Goal: Task Accomplishment & Management: Use online tool/utility

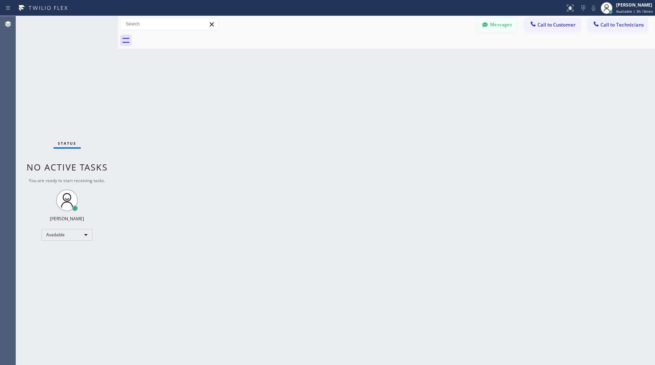
scroll to position [795, 0]
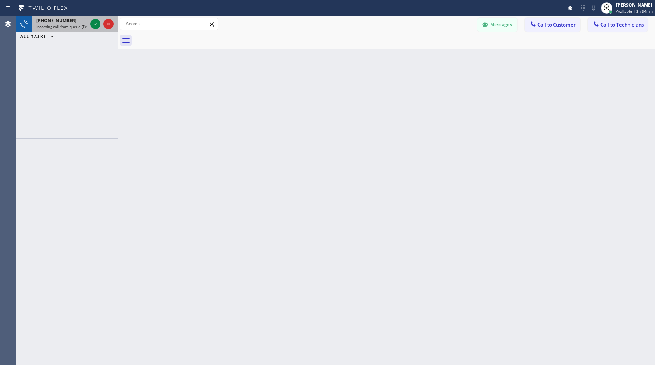
click at [55, 26] on span "Incoming call from queue [Test] All" at bounding box center [66, 26] width 60 height 5
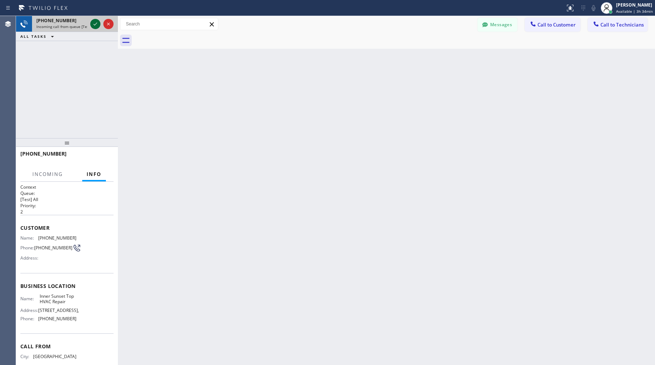
click at [93, 27] on icon at bounding box center [95, 24] width 9 height 9
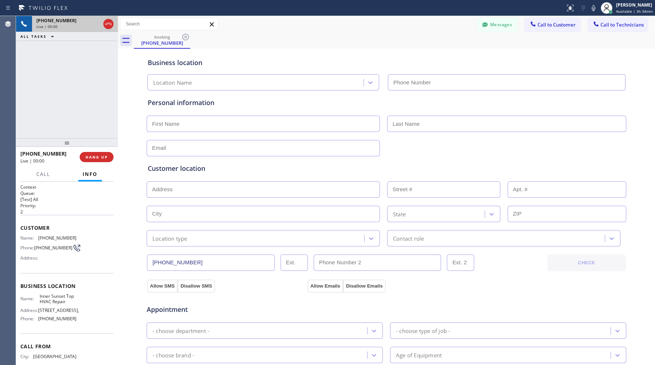
type input "[PHONE_NUMBER]"
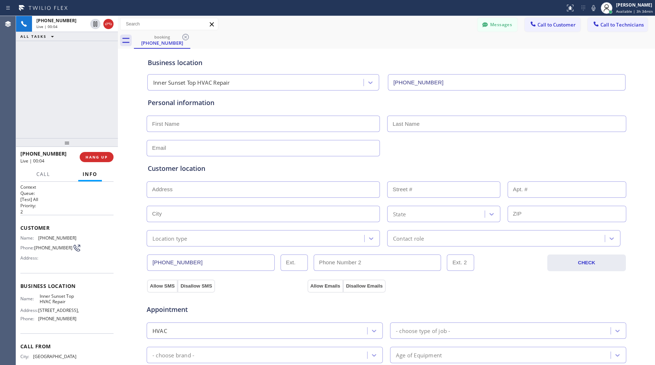
click at [91, 102] on div "[PHONE_NUMBER] Live | 00:04 ALL TASKS ALL TASKS ACTIVE TASKS TASKS IN WRAP UP" at bounding box center [67, 77] width 102 height 122
drag, startPoint x: 76, startPoint y: 235, endPoint x: 40, endPoint y: 235, distance: 36.0
click at [40, 235] on span "[PHONE_NUMBER]" at bounding box center [57, 237] width 38 height 5
copy span "[PHONE_NUMBER]"
click at [96, 25] on icon at bounding box center [95, 24] width 9 height 9
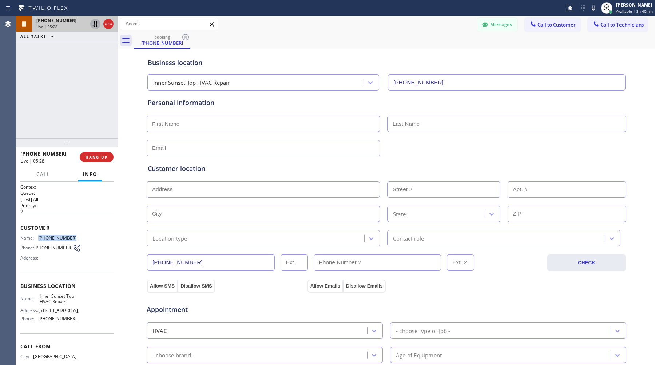
click at [98, 25] on icon at bounding box center [95, 24] width 9 height 9
click at [49, 97] on div "[PHONE_NUMBER] Live | 08:35 ALL TASKS ALL TASKS ACTIVE TASKS TASKS IN WRAP UP" at bounding box center [67, 77] width 102 height 122
click at [95, 158] on span "HANG UP" at bounding box center [97, 157] width 22 height 5
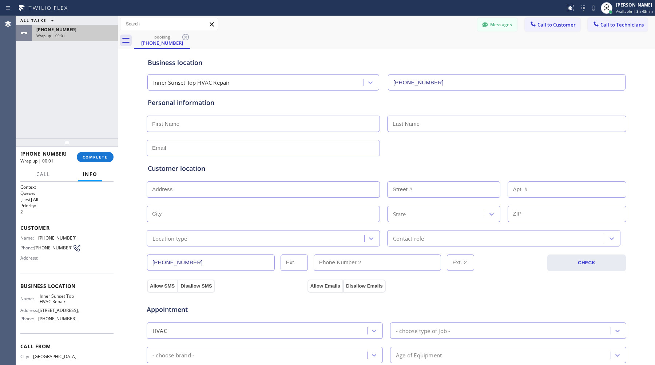
click at [86, 31] on div "[PHONE_NUMBER]" at bounding box center [74, 30] width 77 height 6
click at [97, 156] on span "COMPLETE" at bounding box center [95, 157] width 25 height 5
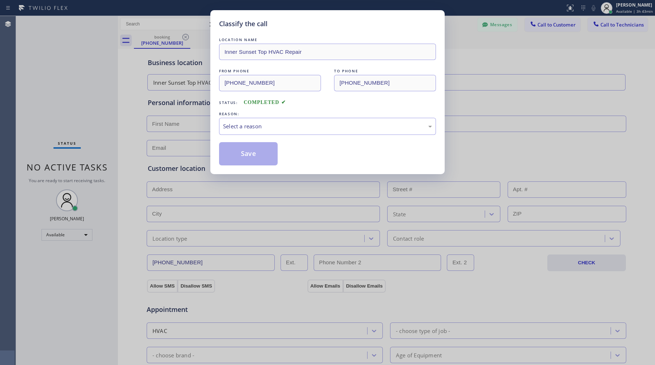
click at [96, 36] on div "Classify the call LOCATION NAME Inner Sunset Top HVAC Repair FROM PHONE [PHONE_…" at bounding box center [327, 182] width 655 height 365
click at [240, 125] on div "Select a reason" at bounding box center [327, 126] width 209 height 8
click at [275, 164] on button "Save" at bounding box center [248, 153] width 59 height 23
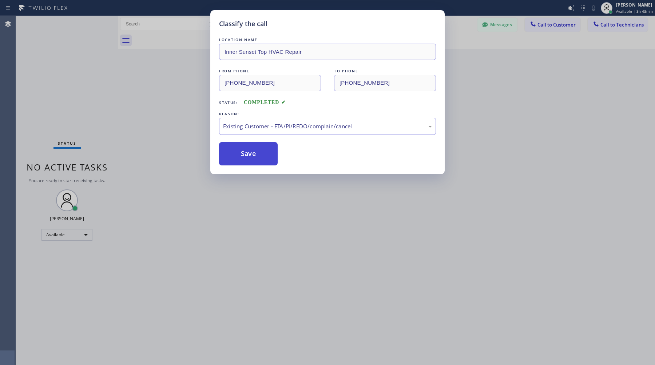
click at [275, 164] on button "Save" at bounding box center [248, 153] width 59 height 23
